Goal: Task Accomplishment & Management: Manage account settings

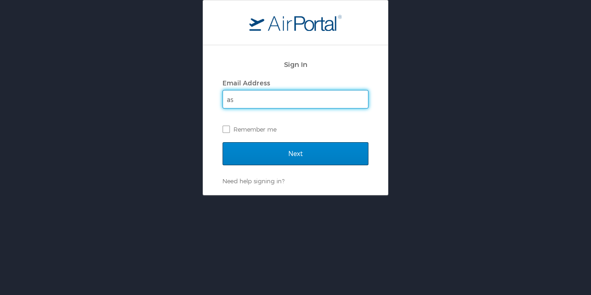
type input "ashley.garrett@la.gov"
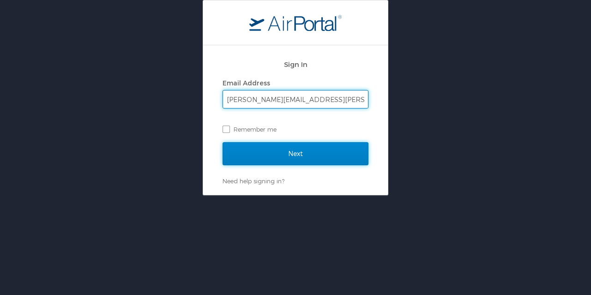
click at [288, 146] on input "Next" at bounding box center [295, 153] width 146 height 23
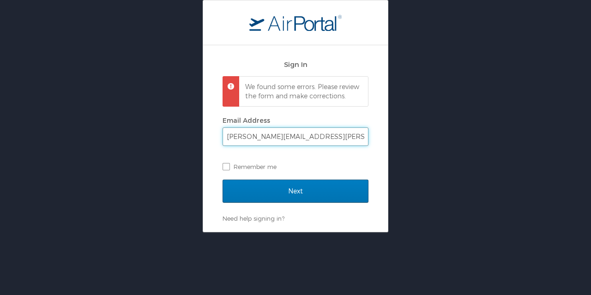
click at [314, 145] on input "ashley.garrett@la.gov" at bounding box center [295, 137] width 145 height 18
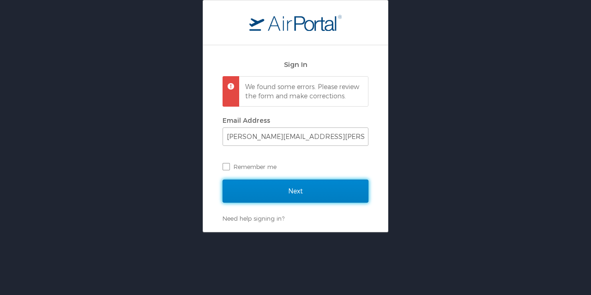
click at [298, 200] on input "Next" at bounding box center [295, 191] width 146 height 23
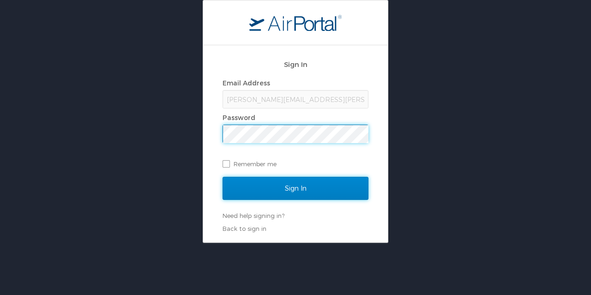
click at [298, 190] on input "Sign In" at bounding box center [295, 188] width 146 height 23
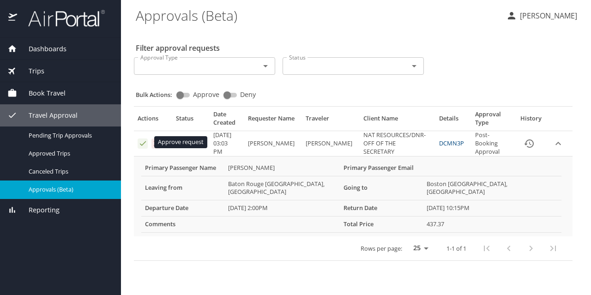
click at [141, 143] on icon "Approval table" at bounding box center [142, 143] width 9 height 9
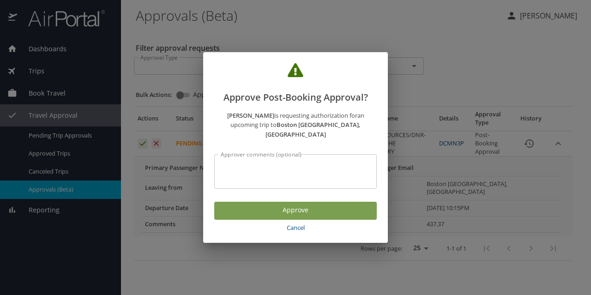
click at [293, 204] on span "Approve" at bounding box center [295, 210] width 148 height 12
